Goal: Task Accomplishment & Management: Manage account settings

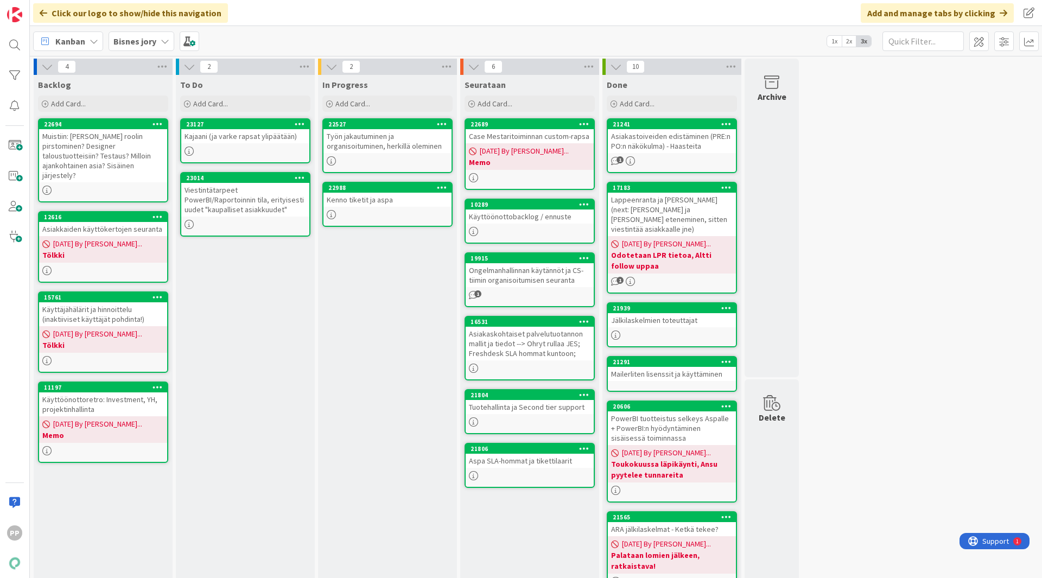
click at [330, 365] on div "In Progress Add Card... 22527 Työn jakautuminen ja organisoituminen, herkillä o…" at bounding box center [387, 451] width 139 height 752
click at [881, 318] on div "4 Backlog Add Card... 22694 Muistiin: [PERSON_NAME] roolin pirstominen? Designe…" at bounding box center [536, 445] width 1008 height 773
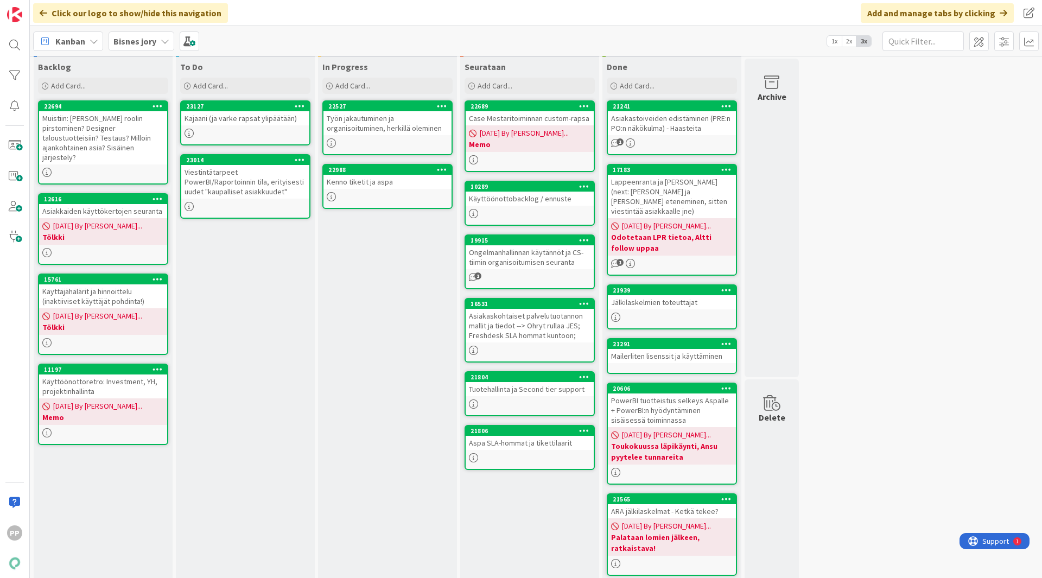
scroll to position [18, 0]
drag, startPoint x: 857, startPoint y: 46, endPoint x: 873, endPoint y: 409, distance: 363.5
click at [873, 409] on div "4 Backlog Add Card... 22694 Muistiin: [PERSON_NAME] roolin pirstominen? Designe…" at bounding box center [536, 426] width 1008 height 773
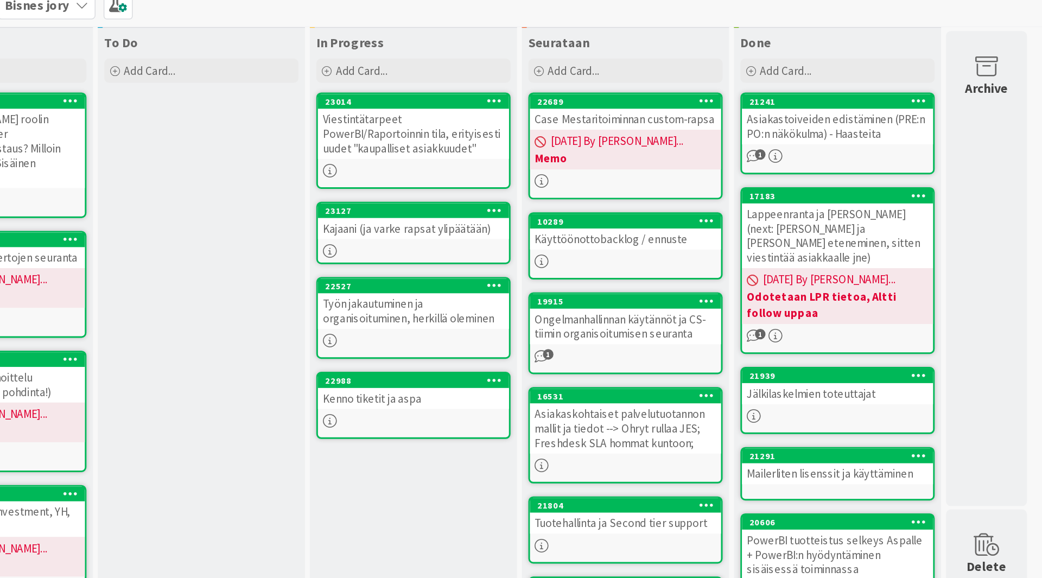
click at [407, 388] on div "In Progress Add Card... 23014 Viestintätarpeet PowerBI/Raportoinnin tila, erity…" at bounding box center [387, 432] width 139 height 752
click at [391, 312] on div "Kenno tiketit ja aspa" at bounding box center [387, 305] width 128 height 14
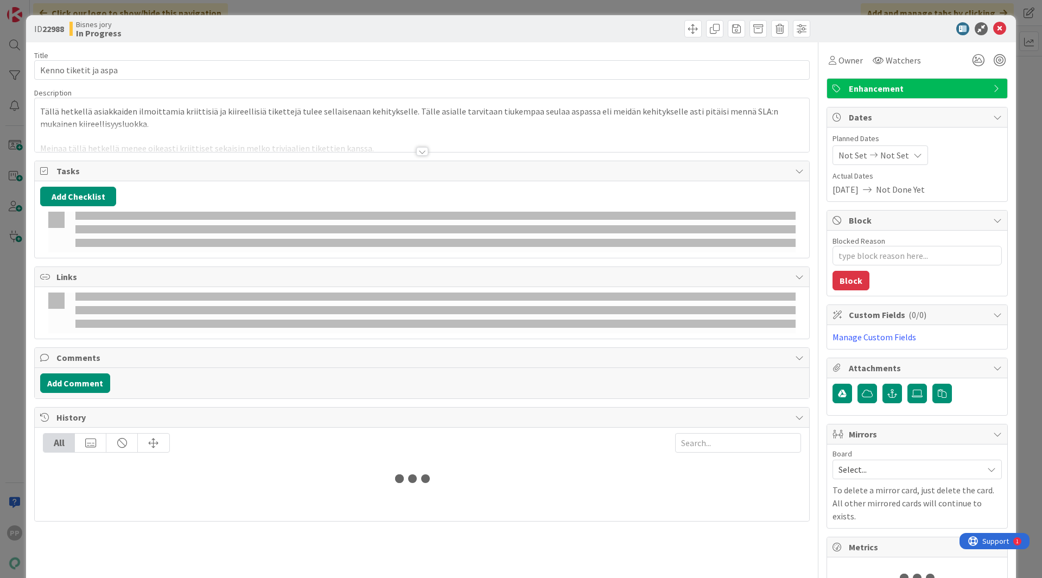
click at [420, 126] on div at bounding box center [422, 138] width 775 height 28
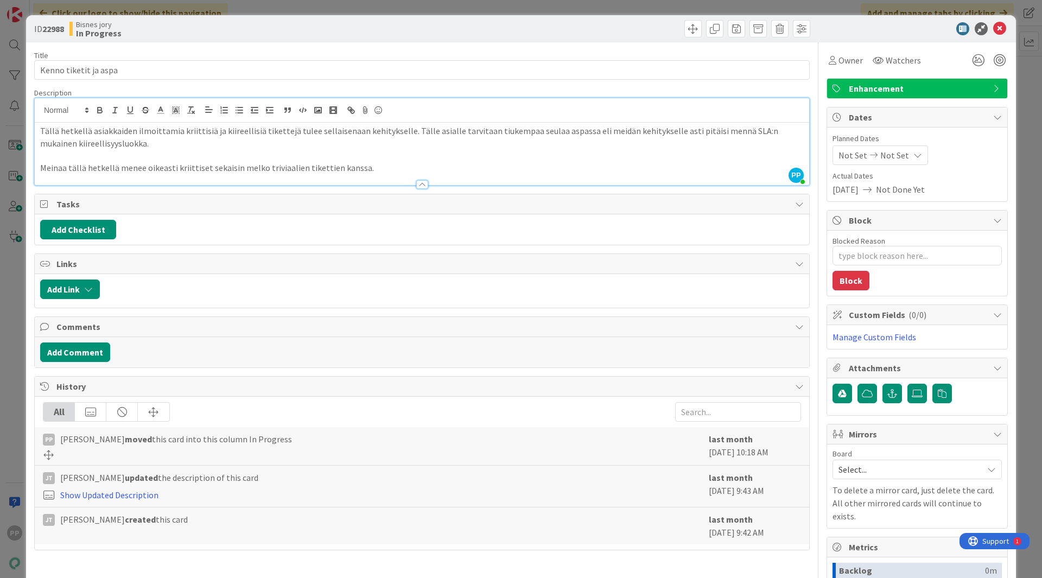
click at [465, 48] on div "Title 21 / 128 Kenno tiketit ja aspa Description PP [PERSON_NAME] just joined T…" at bounding box center [422, 392] width 776 height 700
click at [454, 9] on div "ID 22988 Bisnes jory In Progress Title 21 / 128 Kenno tiketit ja aspa Descripti…" at bounding box center [521, 289] width 1042 height 578
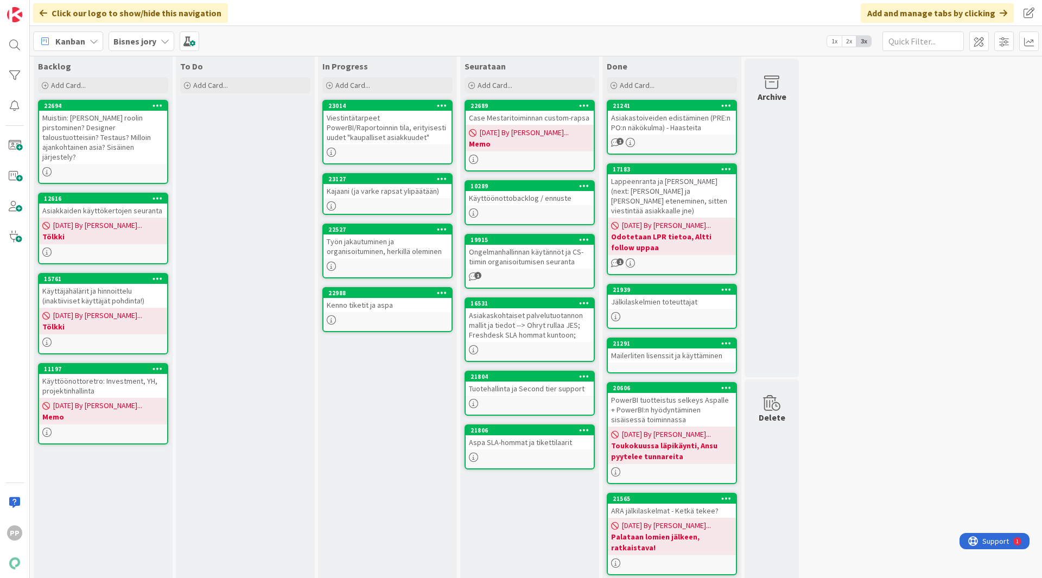
click at [402, 316] on div at bounding box center [387, 319] width 128 height 9
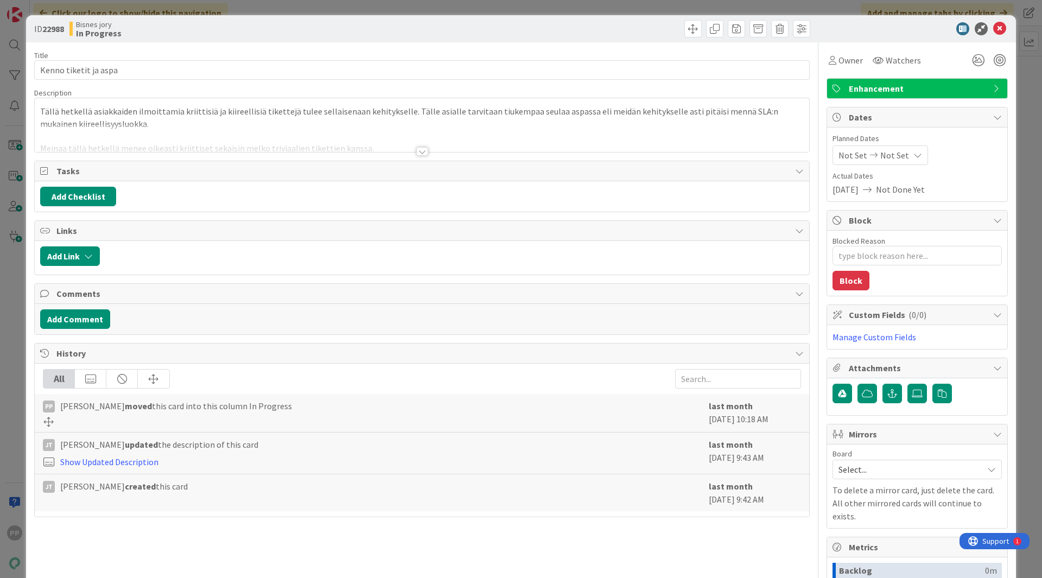
click at [232, 126] on div at bounding box center [422, 138] width 775 height 28
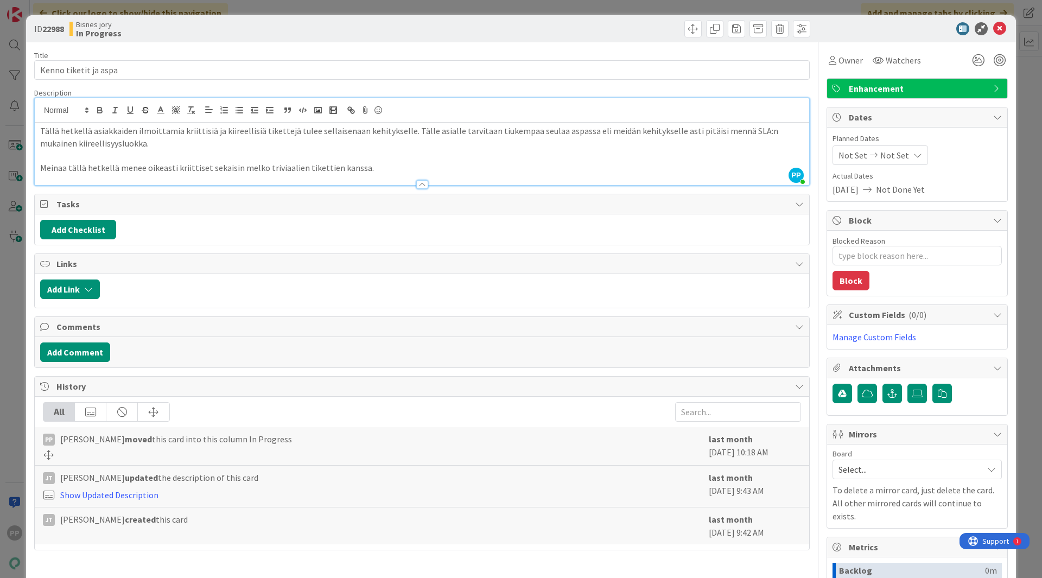
click at [307, 10] on div "ID 22988 Bisnes jory In Progress Title 21 / 128 Kenno tiketit ja aspa Descripti…" at bounding box center [521, 289] width 1042 height 578
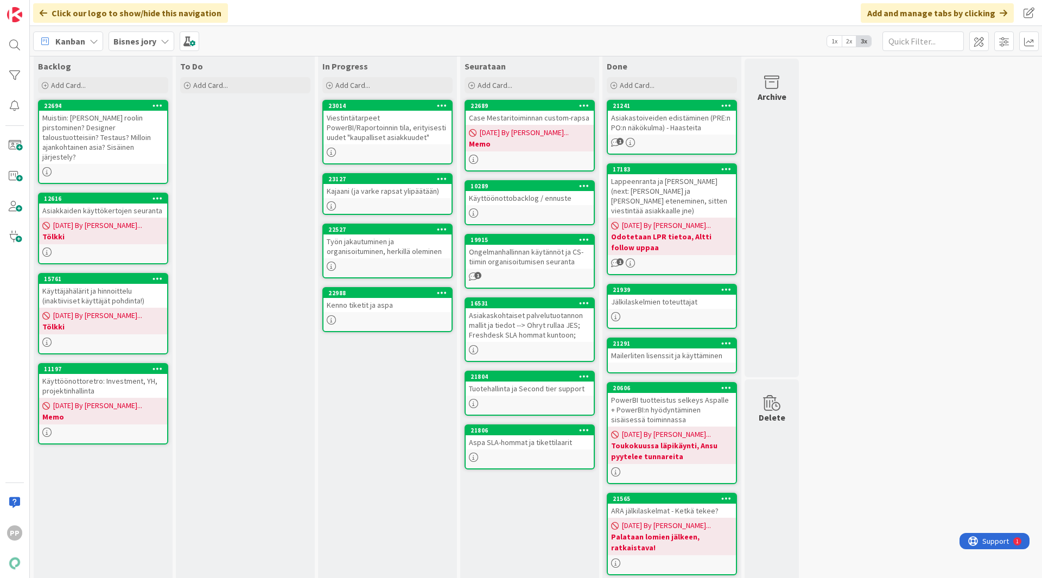
click at [279, 335] on div "To Do Add Card..." at bounding box center [245, 432] width 139 height 752
click at [414, 502] on div "In Progress Add Card... 23014 Viestintätarpeet PowerBI/Raportoinnin tila, erity…" at bounding box center [387, 432] width 139 height 752
click at [401, 450] on div "In Progress Add Card... 23014 Viestintätarpeet PowerBI/Raportoinnin tila, erity…" at bounding box center [387, 432] width 139 height 752
click at [386, 307] on div "Kenno tiketit ja aspa" at bounding box center [387, 305] width 128 height 14
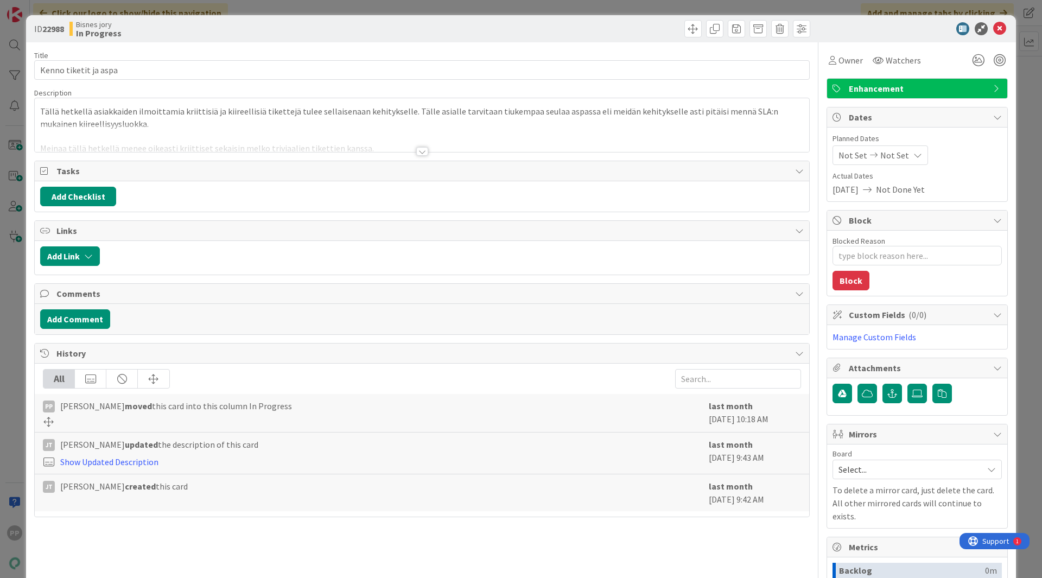
type textarea "x"
click at [440, 142] on div at bounding box center [422, 138] width 775 height 28
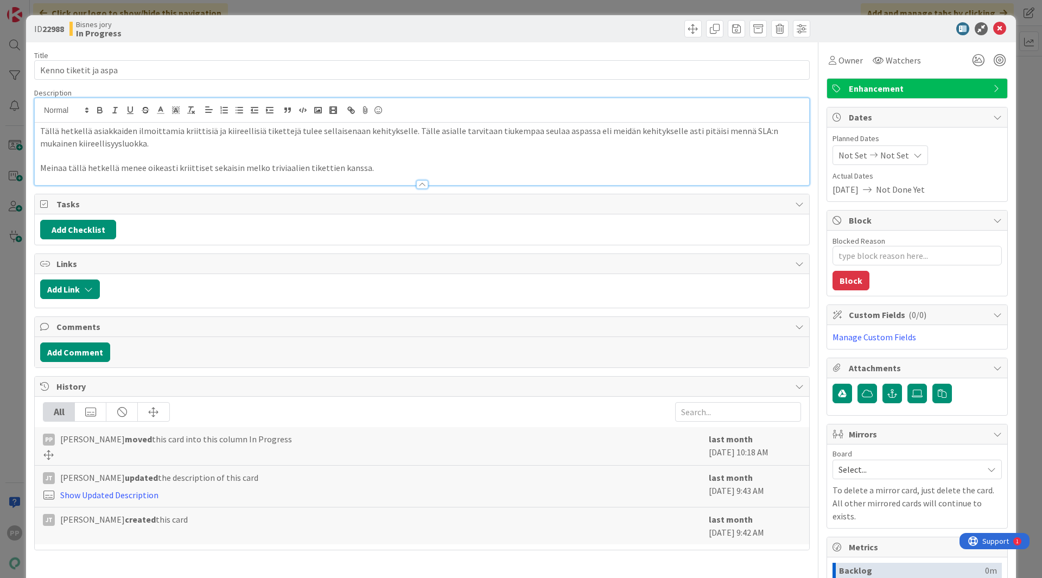
click at [391, 146] on p "Tällä hetkellä asiakkaiden ilmoittamia kriittisiä ja kiireellisiä tikettejä tul…" at bounding box center [422, 137] width 764 height 24
click at [404, 132] on p "Tällä hetkellä asiakkaiden ilmoittamia kriittisiä ja kiireellisiä tikettejä tul…" at bounding box center [422, 137] width 764 height 24
click at [994, 23] on icon at bounding box center [999, 28] width 13 height 13
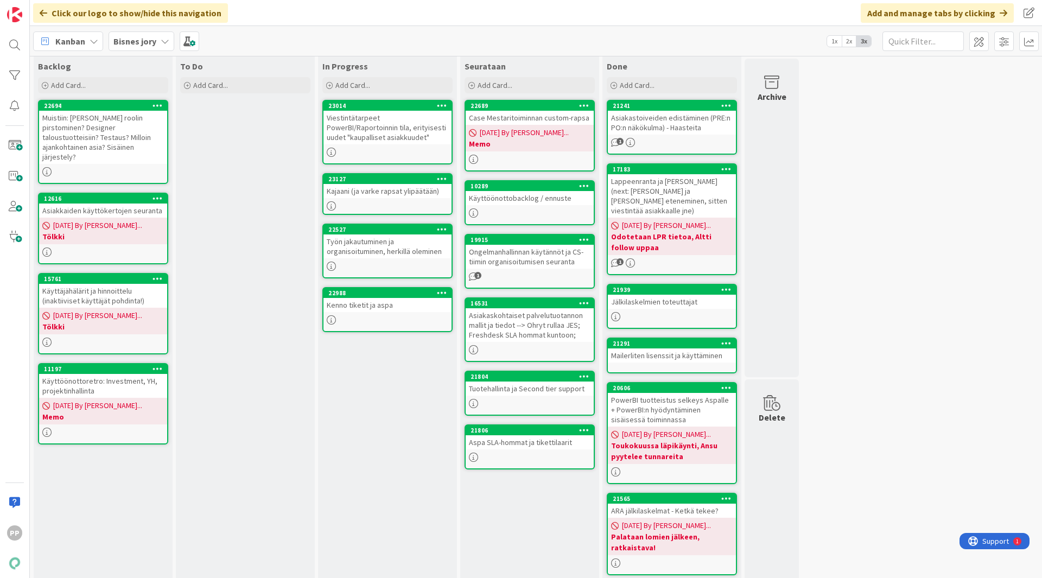
click at [350, 464] on div "In Progress Add Card... 23014 Viestintätarpeet PowerBI/Raportoinnin tila, erity…" at bounding box center [387, 432] width 139 height 752
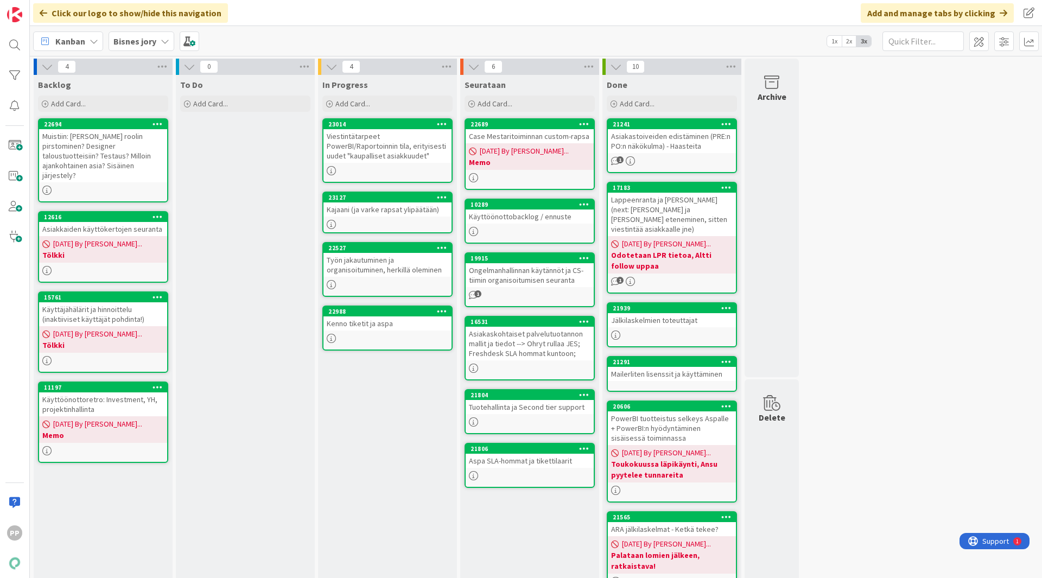
click at [848, 240] on div "4 Backlog Add Card... 22694 Muistiin: [PERSON_NAME] roolin pirstominen? Designe…" at bounding box center [536, 445] width 1008 height 773
click at [547, 545] on div "Seurataan Add Card... 22689 Case Mestaritoiminnan custom-rapsa [DATE] By [PERSO…" at bounding box center [529, 451] width 139 height 752
click at [914, 397] on div "4 Backlog Add Card... 22694 Muistiin: [PERSON_NAME] roolin pirstominen? Designe…" at bounding box center [536, 445] width 1008 height 773
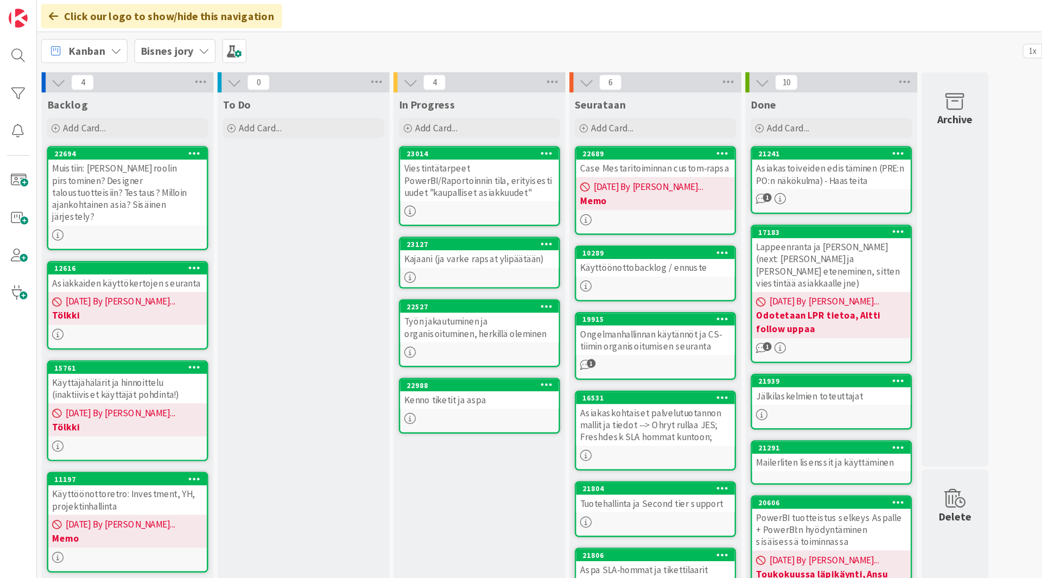
click at [426, 26] on div "Click our logo to show/hide this navigation Add and manage tabs by clicking" at bounding box center [536, 13] width 1012 height 26
click at [306, 20] on div "Click our logo to show/hide this navigation Add and manage tabs by clicking" at bounding box center [536, 13] width 1012 height 26
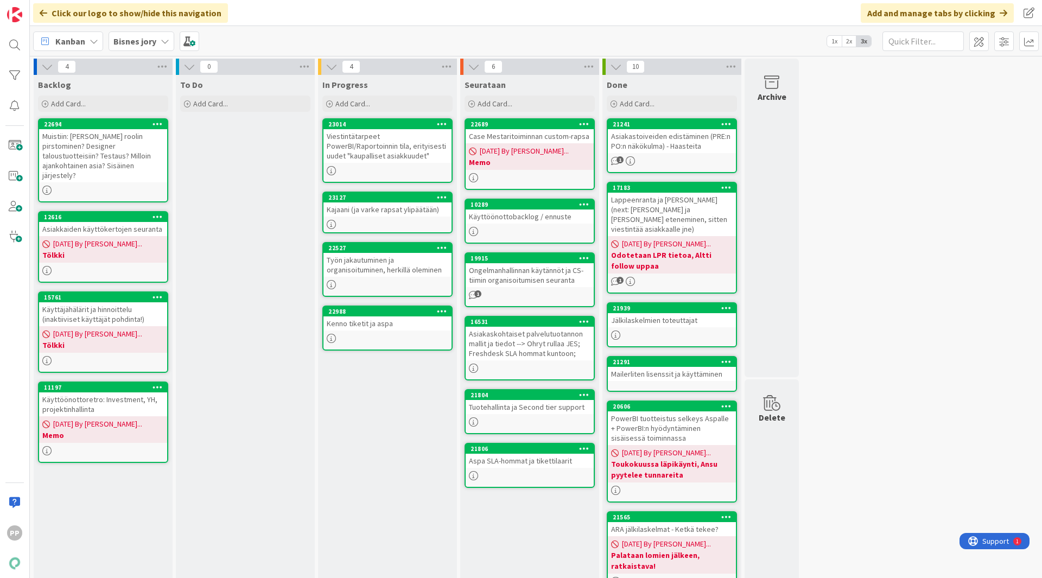
click at [309, 46] on div "Kanban Bisnes jory 1x 2x 3x" at bounding box center [536, 41] width 1012 height 30
click at [418, 17] on div "Click our logo to show/hide this navigation Add and manage tabs by clicking" at bounding box center [536, 13] width 1012 height 26
